Goal: Task Accomplishment & Management: Complete application form

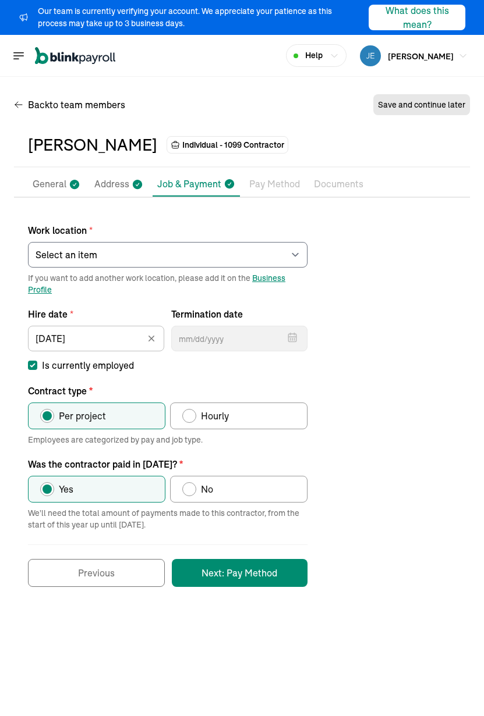
select select "[STREET_ADDRESS]"
click at [248, 63] on div "Open main menu Help [PERSON_NAME] Lithe Moving Services & Logistics" at bounding box center [242, 56] width 484 height 42
drag, startPoint x: 232, startPoint y: 59, endPoint x: 265, endPoint y: 4, distance: 64.8
click at [232, 59] on div "Open main menu Help [PERSON_NAME] Lithe Moving Services & Logistics" at bounding box center [242, 56] width 484 height 42
click at [253, 65] on div "Open main menu Help [PERSON_NAME] Lithe Moving Services & Logistics" at bounding box center [242, 56] width 484 height 42
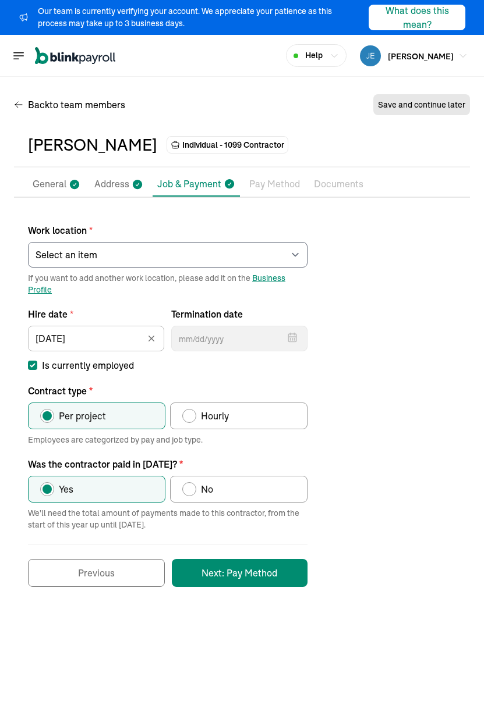
click at [234, 101] on div "Back to team members Save and continue later" at bounding box center [242, 107] width 456 height 33
click at [357, 444] on div "Work location * Select an item [PERSON_NAME] Costco RXO hub Works from home If …" at bounding box center [242, 399] width 456 height 375
click at [131, 293] on span "If you want to add another work location, please add it on the Business Profile" at bounding box center [167, 283] width 279 height 23
click at [207, 627] on main "Back to team members Save and continue later [PERSON_NAME] Individual - 1099 Co…" at bounding box center [242, 397] width 484 height 640
click at [218, 569] on button "Next: Pay Method" at bounding box center [240, 573] width 136 height 28
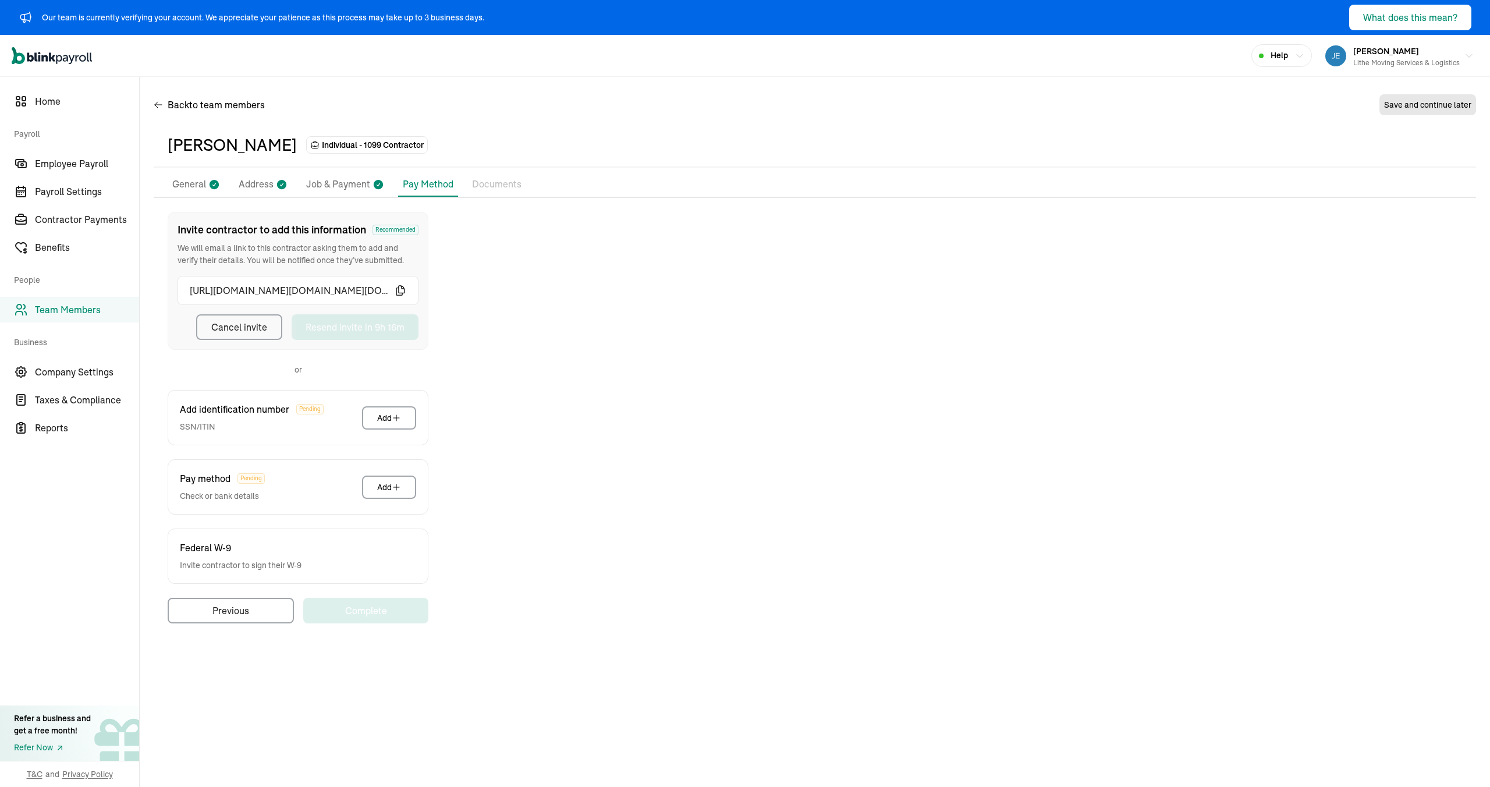
click at [483, 308] on div "Invite contractor to add this information Recommended We will email a link to t…" at bounding box center [815, 417] width 1322 height 411
click at [483, 120] on div "Back to team members Save and continue later" at bounding box center [815, 107] width 1322 height 33
